Goal: Navigation & Orientation: Find specific page/section

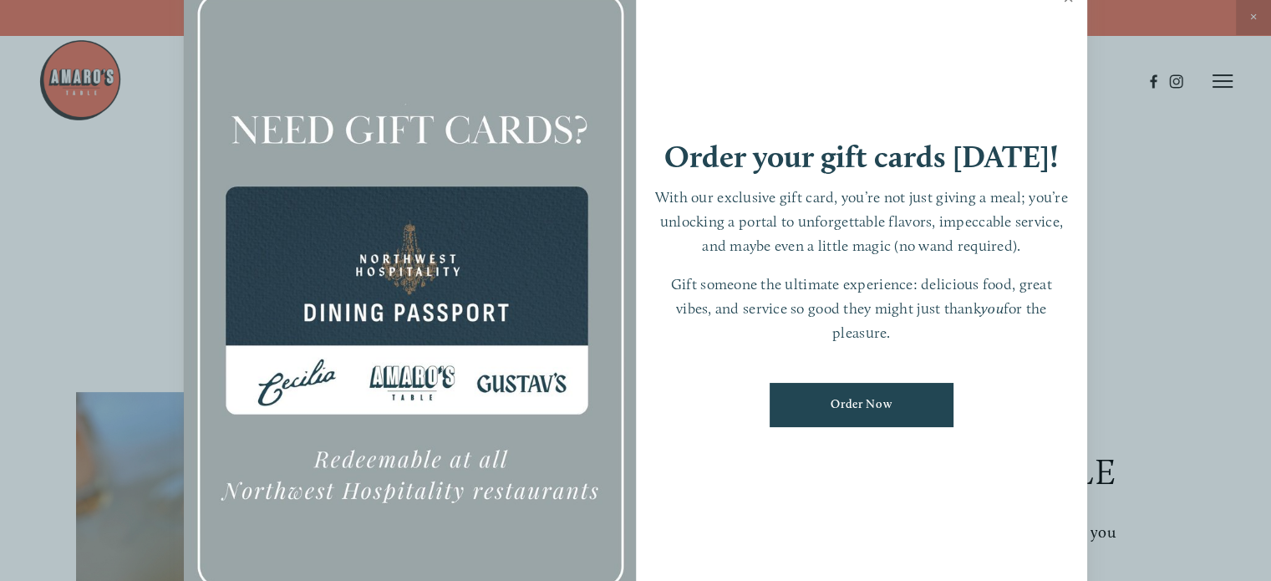
click at [1067, 0] on link "Close" at bounding box center [1068, 0] width 33 height 47
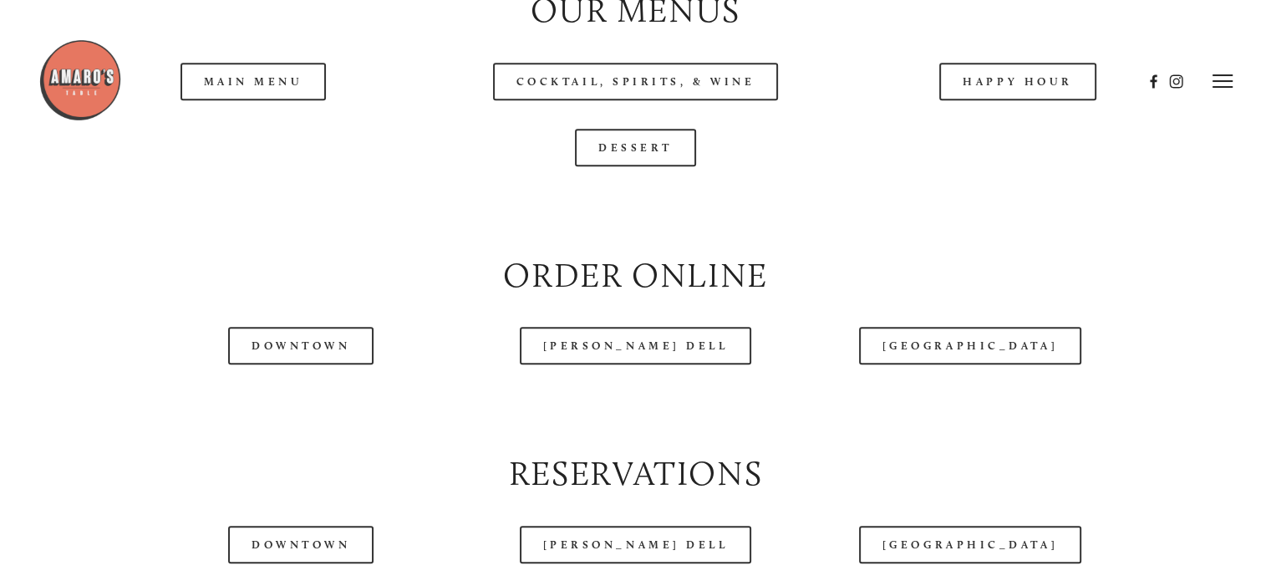
scroll to position [1755, 0]
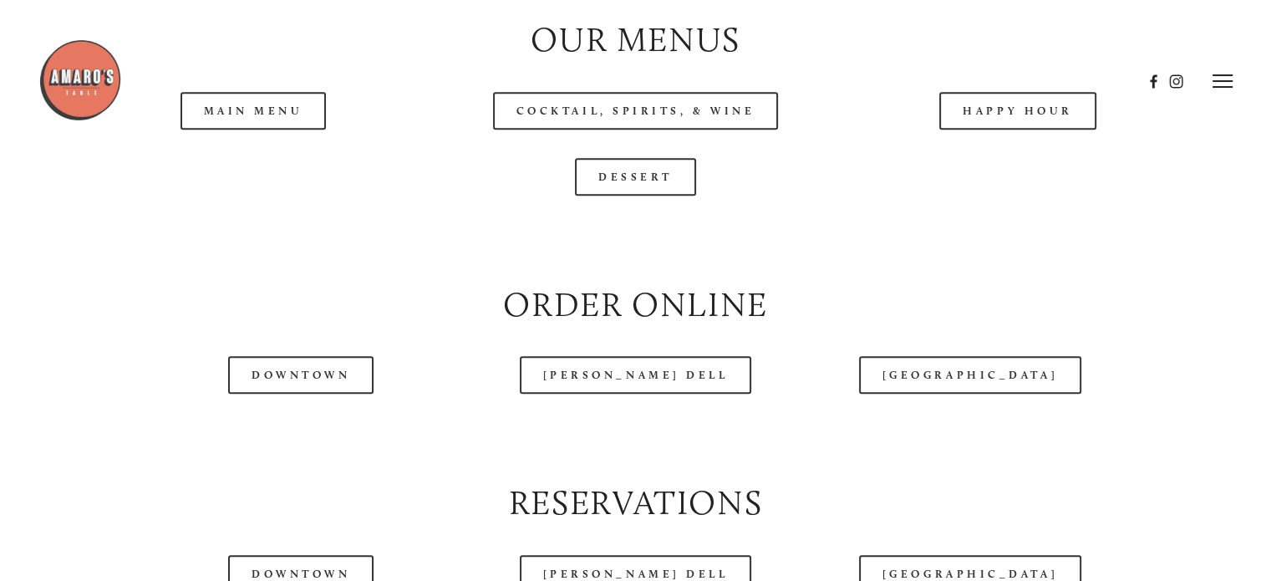
click at [260, 154] on header "Menu Order Now Visit Gallery 0" at bounding box center [635, 81] width 1195 height 162
click at [241, 153] on header "Menu Order Now Visit Gallery 0" at bounding box center [635, 81] width 1195 height 162
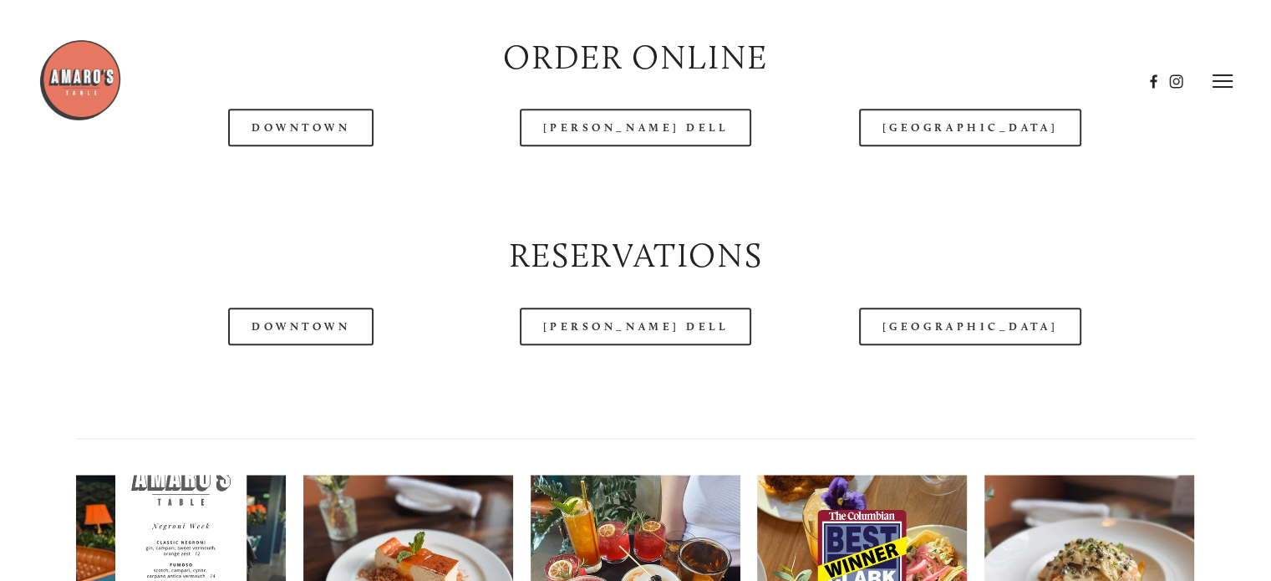
scroll to position [1838, 0]
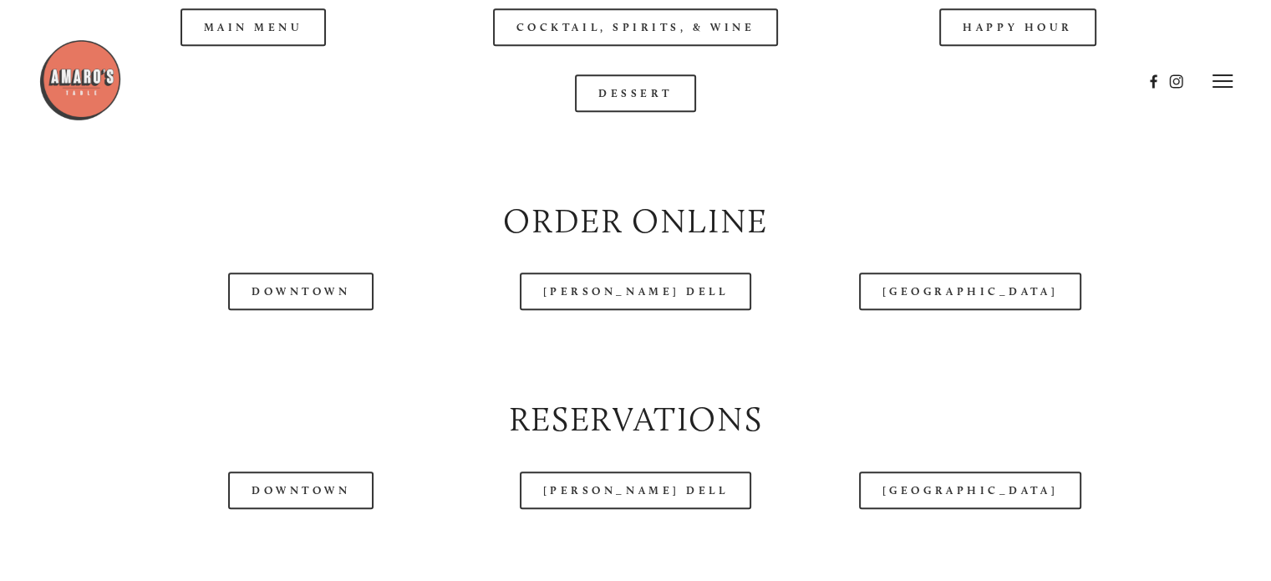
click at [241, 68] on div at bounding box center [590, 81] width 1104 height 86
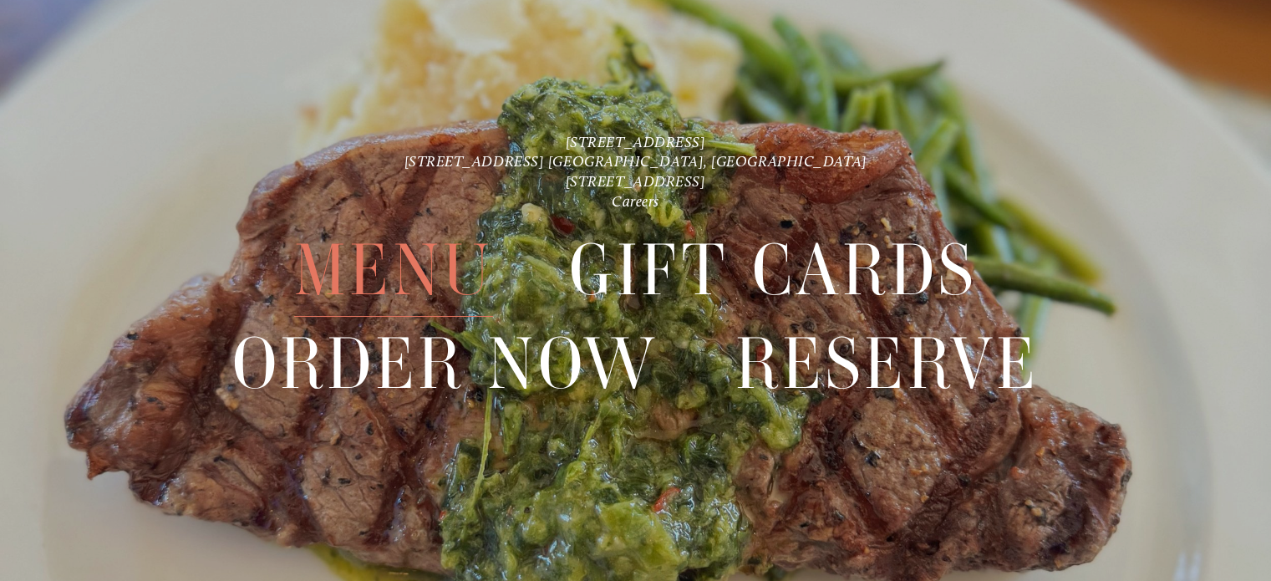
scroll to position [3800, 0]
click at [360, 260] on span "Menu" at bounding box center [393, 270] width 199 height 93
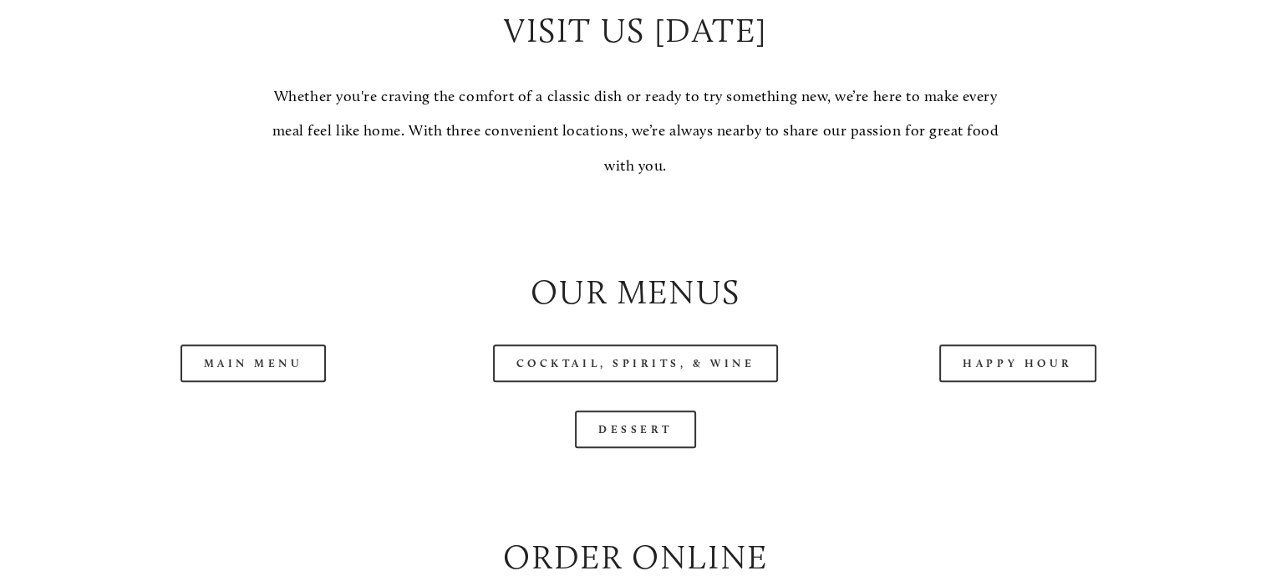
scroll to position [1671, 0]
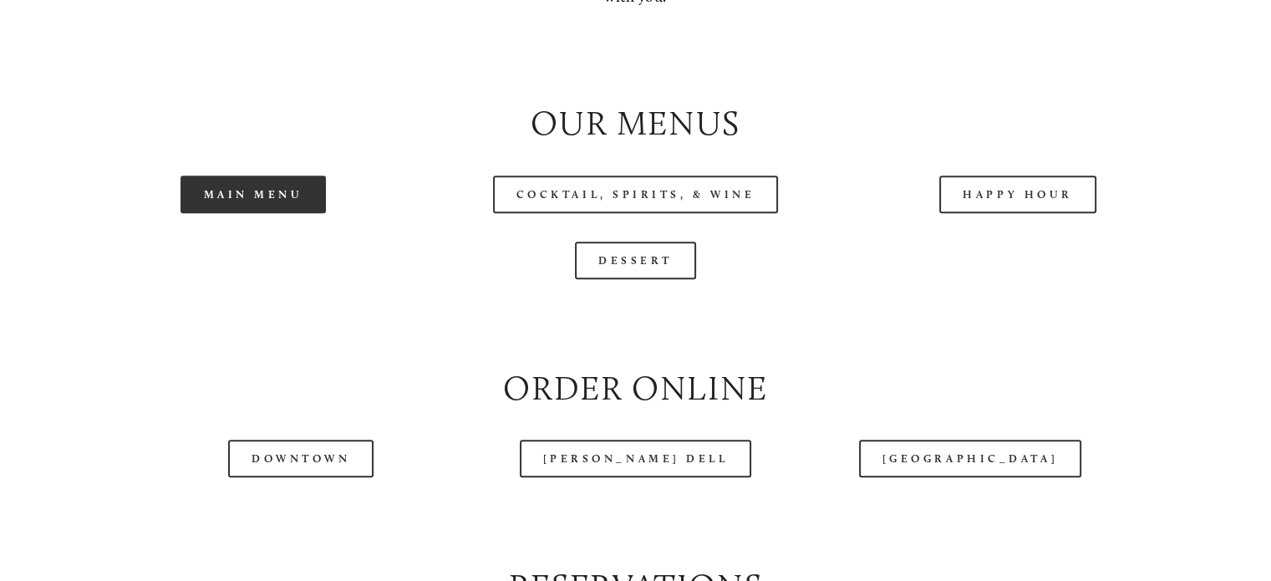
click at [246, 213] on link "Main Menu" at bounding box center [253, 194] width 146 height 38
click at [251, 213] on link "Main Menu" at bounding box center [253, 194] width 146 height 38
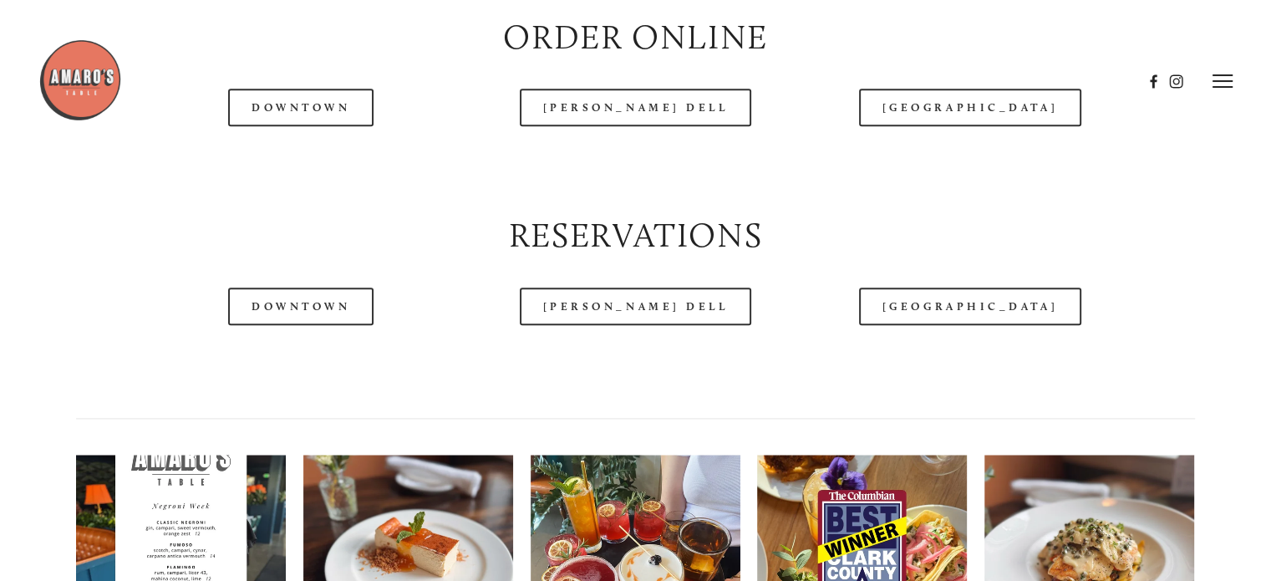
scroll to position [2005, 0]
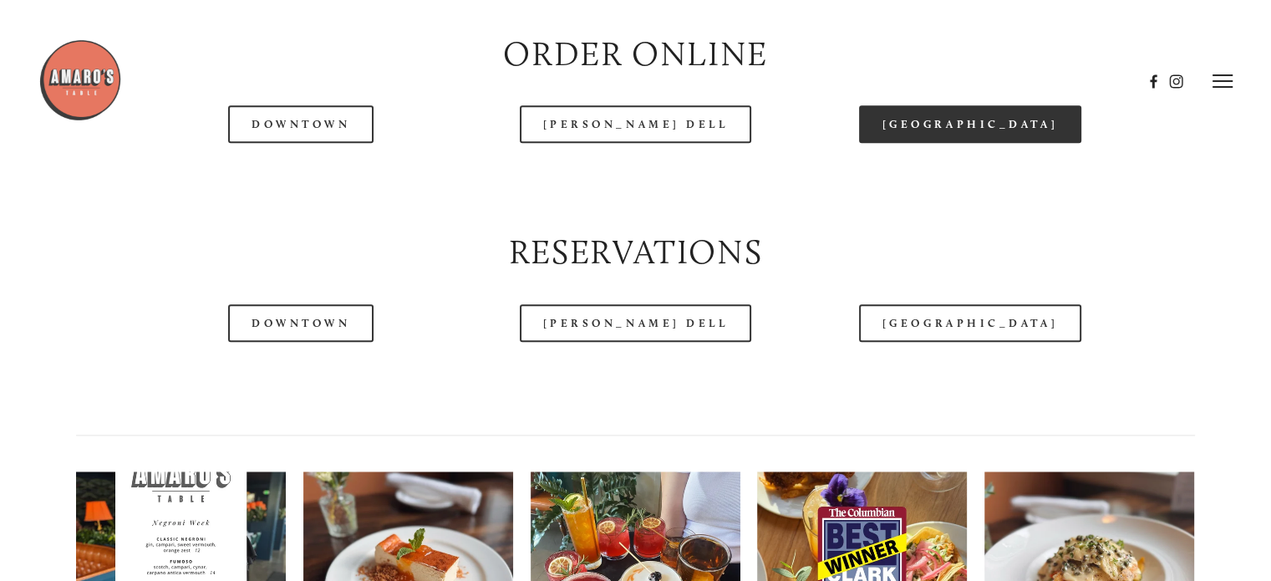
click at [982, 143] on link "[GEOGRAPHIC_DATA]" at bounding box center [970, 124] width 222 height 38
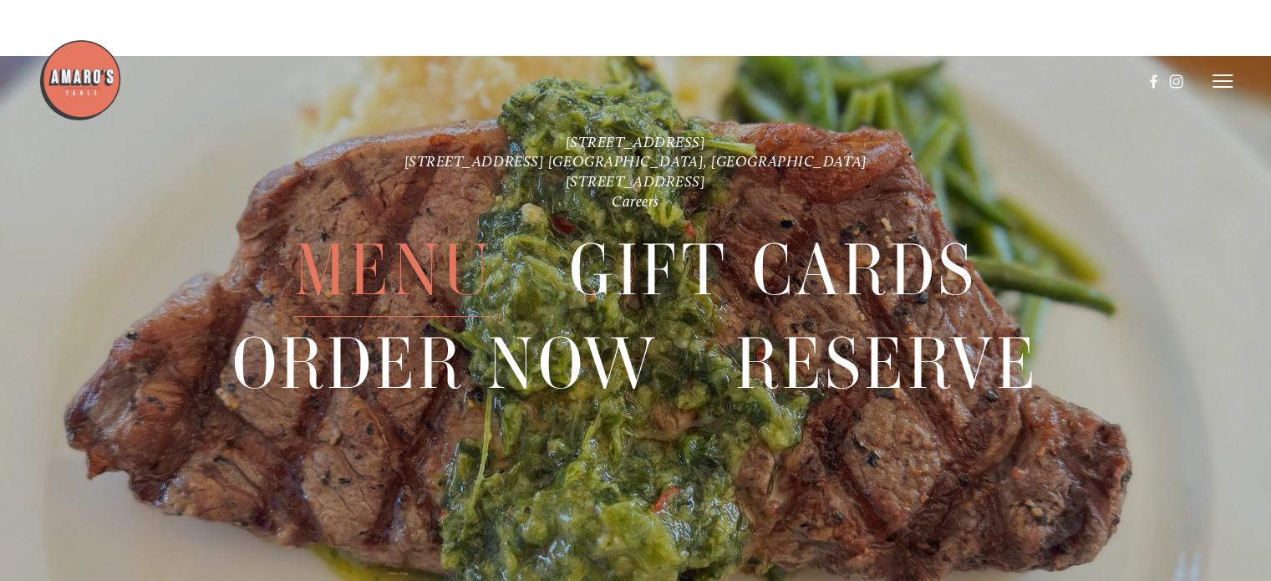
scroll to position [3800, 0]
